Goal: Book appointment/travel/reservation

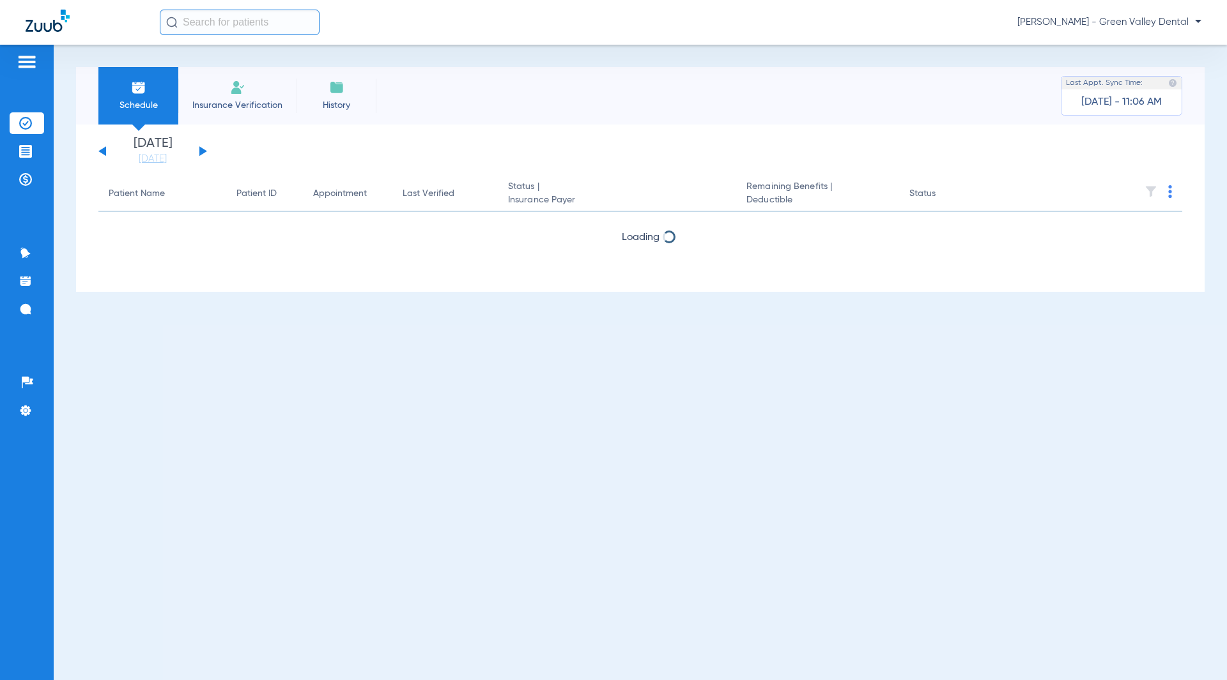
click at [226, 107] on span "Insurance Verification" at bounding box center [237, 105] width 99 height 13
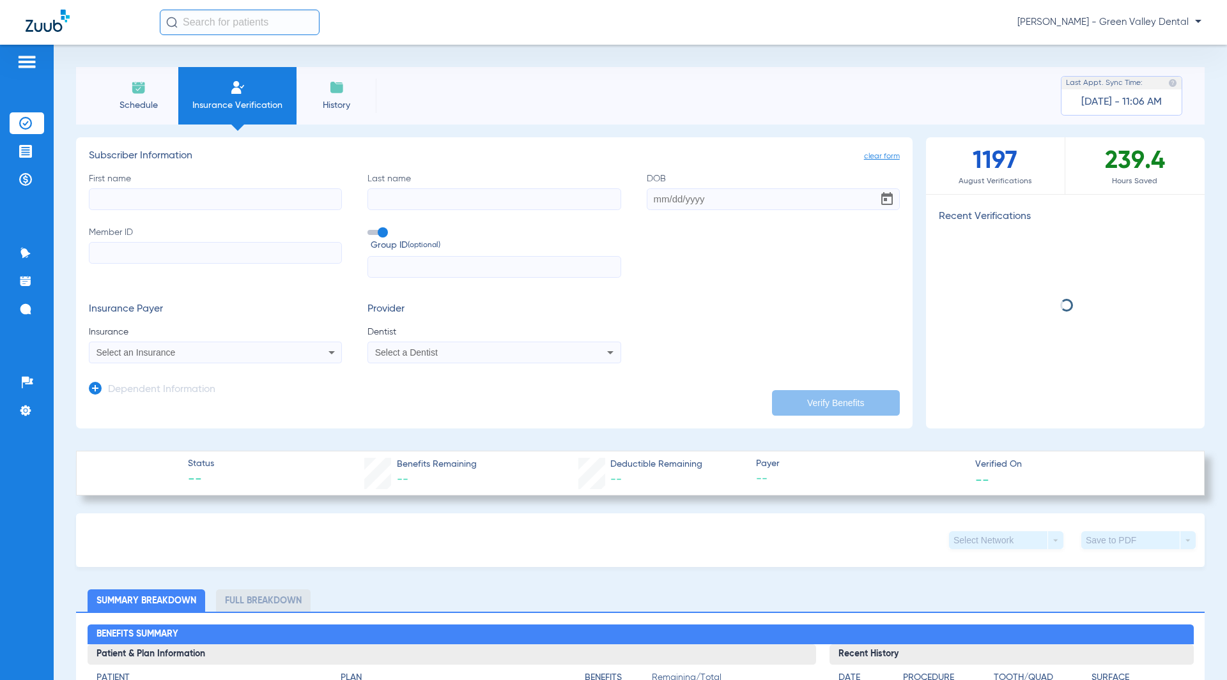
click at [144, 104] on span "Schedule" at bounding box center [138, 105] width 61 height 13
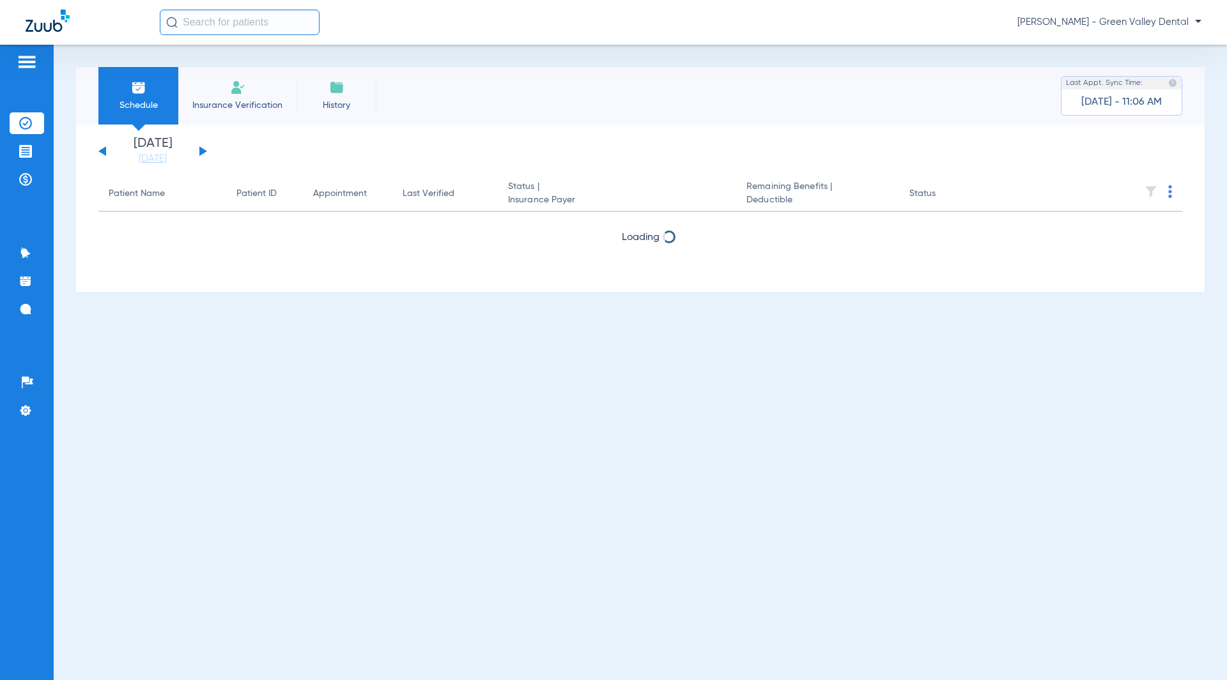
click at [202, 154] on button at bounding box center [203, 151] width 8 height 10
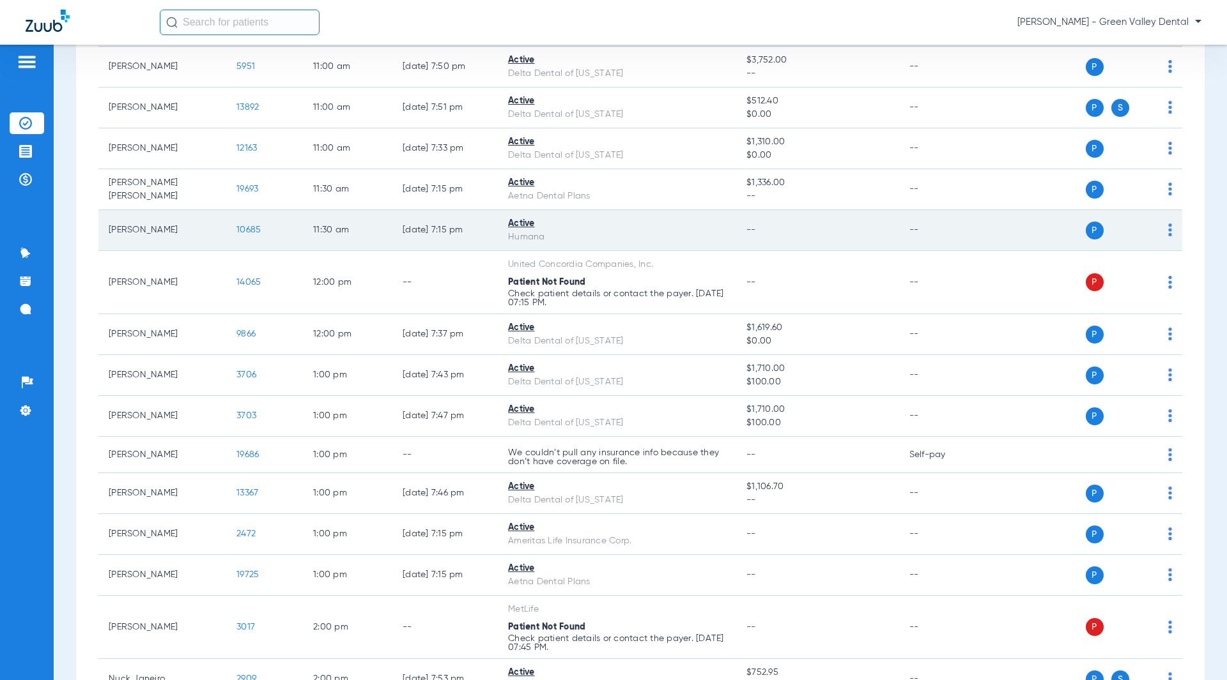
scroll to position [1405, 0]
